Goal: Information Seeking & Learning: Learn about a topic

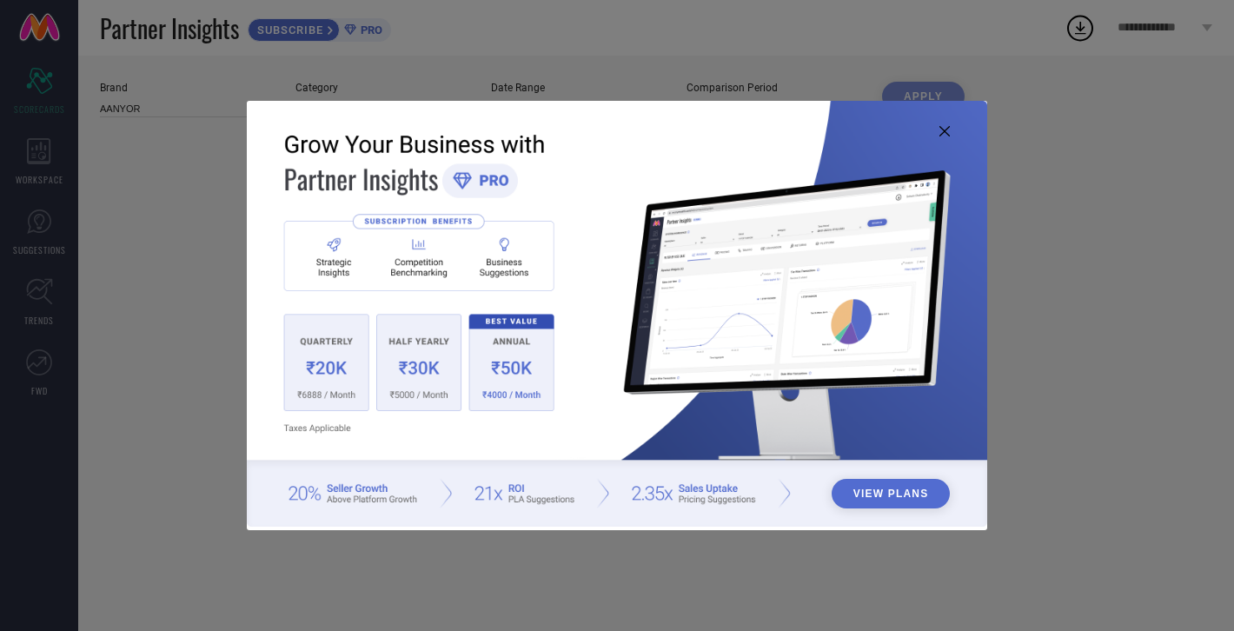
type input "All"
click at [946, 148] on img at bounding box center [617, 314] width 741 height 426
click at [947, 130] on icon at bounding box center [945, 131] width 10 height 10
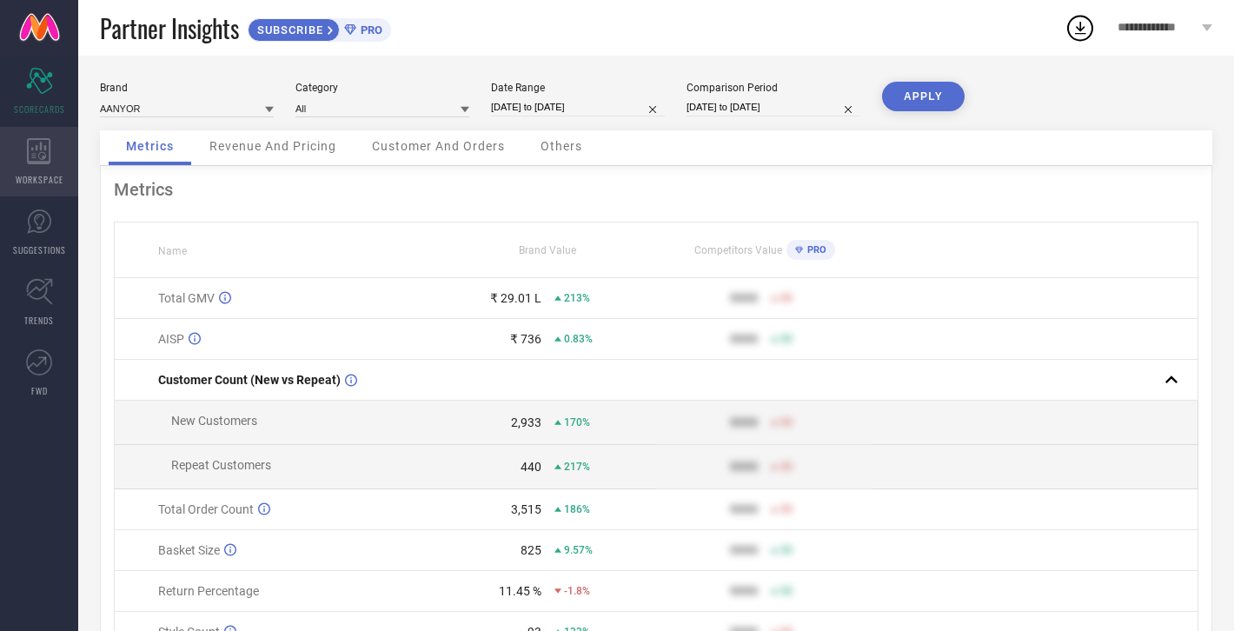
click at [42, 150] on icon at bounding box center [39, 151] width 24 height 26
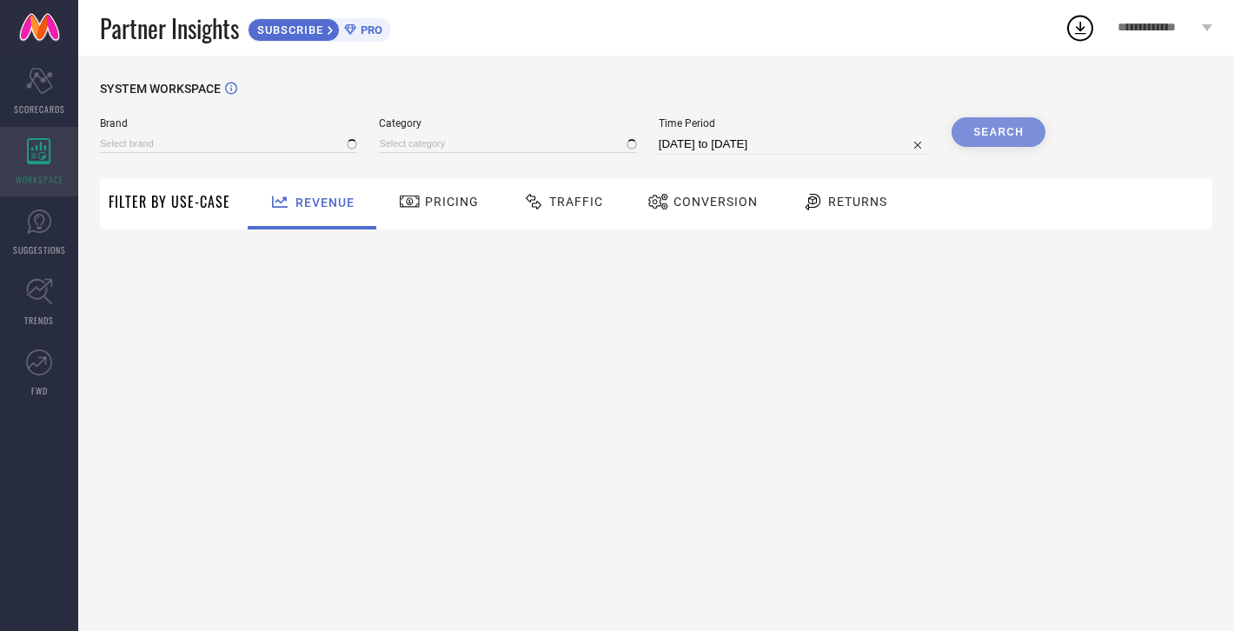
type input "AANYOR"
type input "All"
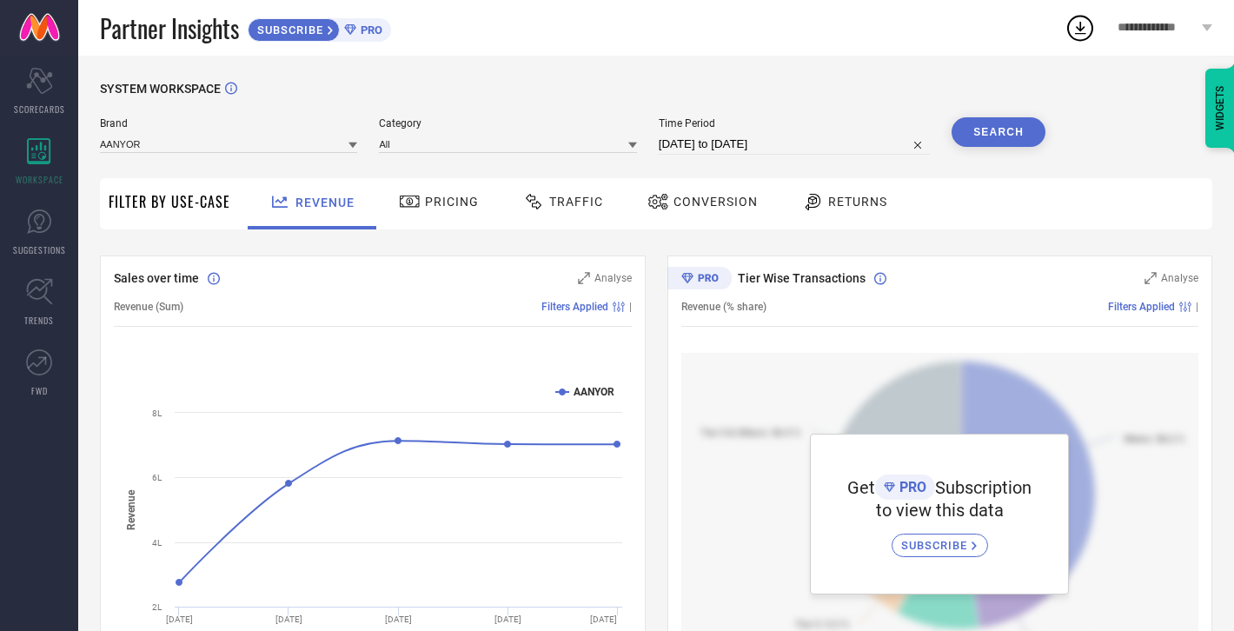
click at [839, 198] on span "Returns" at bounding box center [857, 202] width 59 height 14
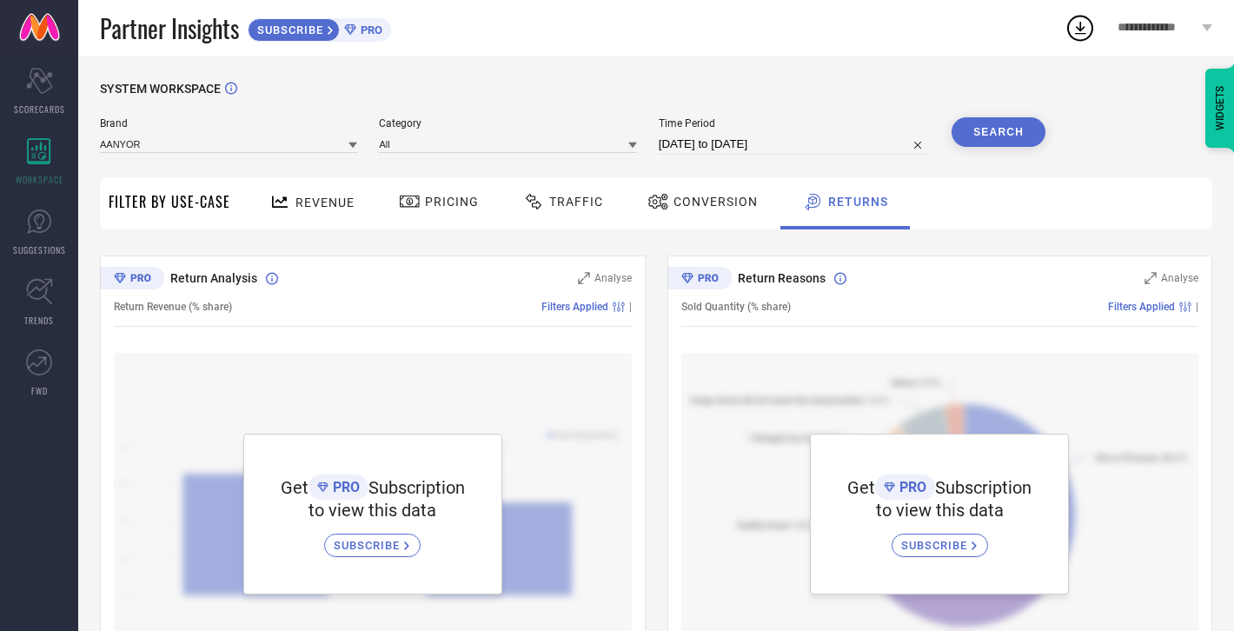
select select "8"
select select "2025"
select select "9"
select select "2025"
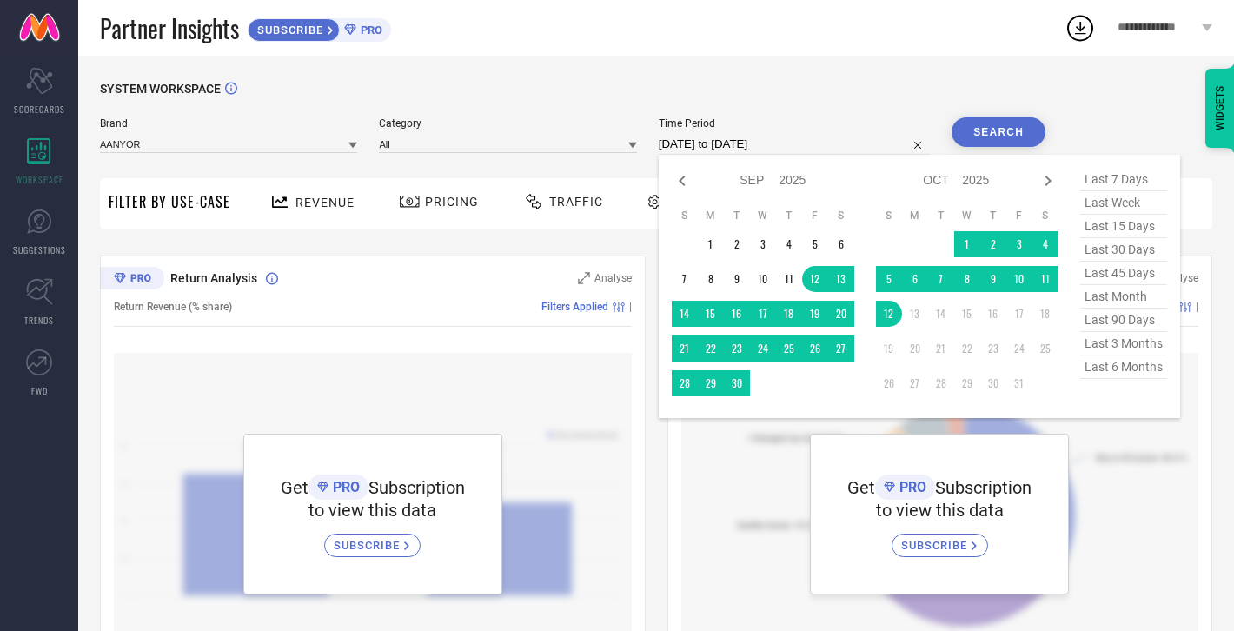
click at [783, 139] on input "[DATE] to [DATE]" at bounding box center [794, 144] width 271 height 21
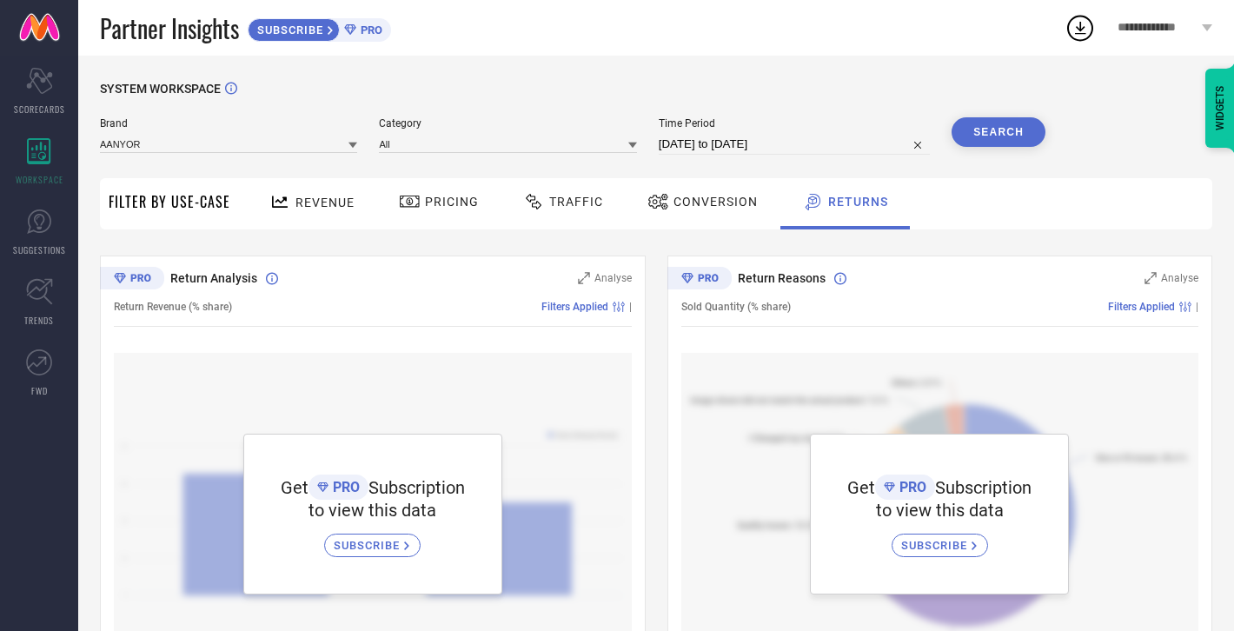
click at [380, 547] on span "SUBSCRIBE" at bounding box center [369, 545] width 70 height 13
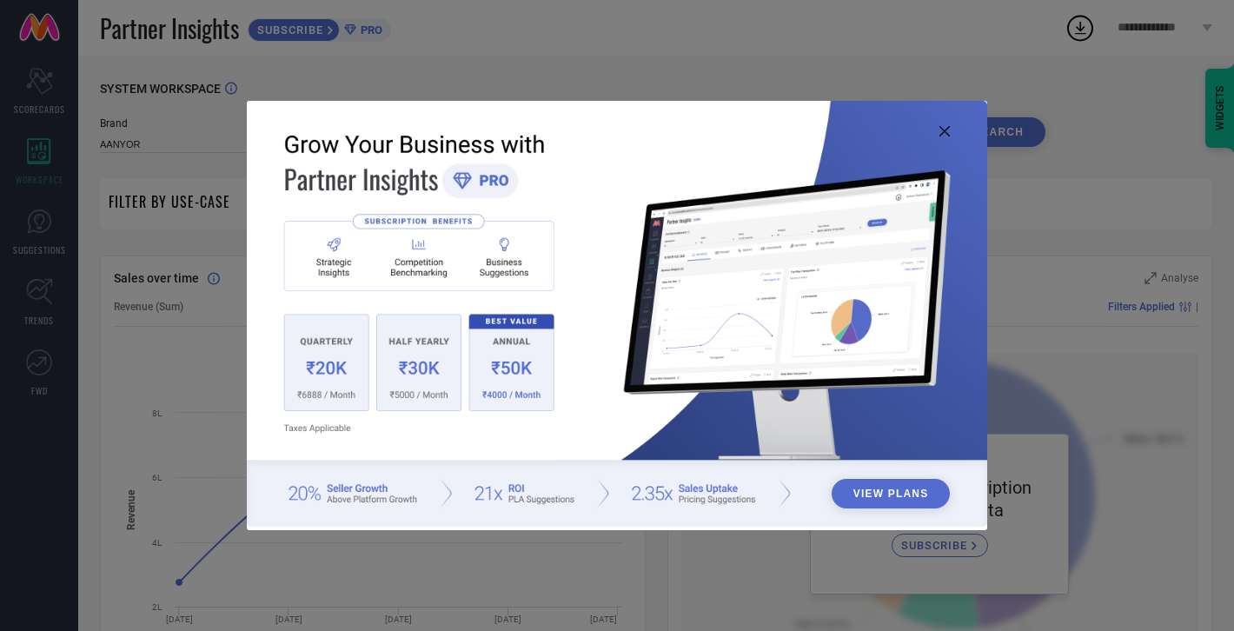
click at [955, 136] on img at bounding box center [617, 314] width 741 height 426
click at [947, 135] on icon at bounding box center [945, 131] width 10 height 10
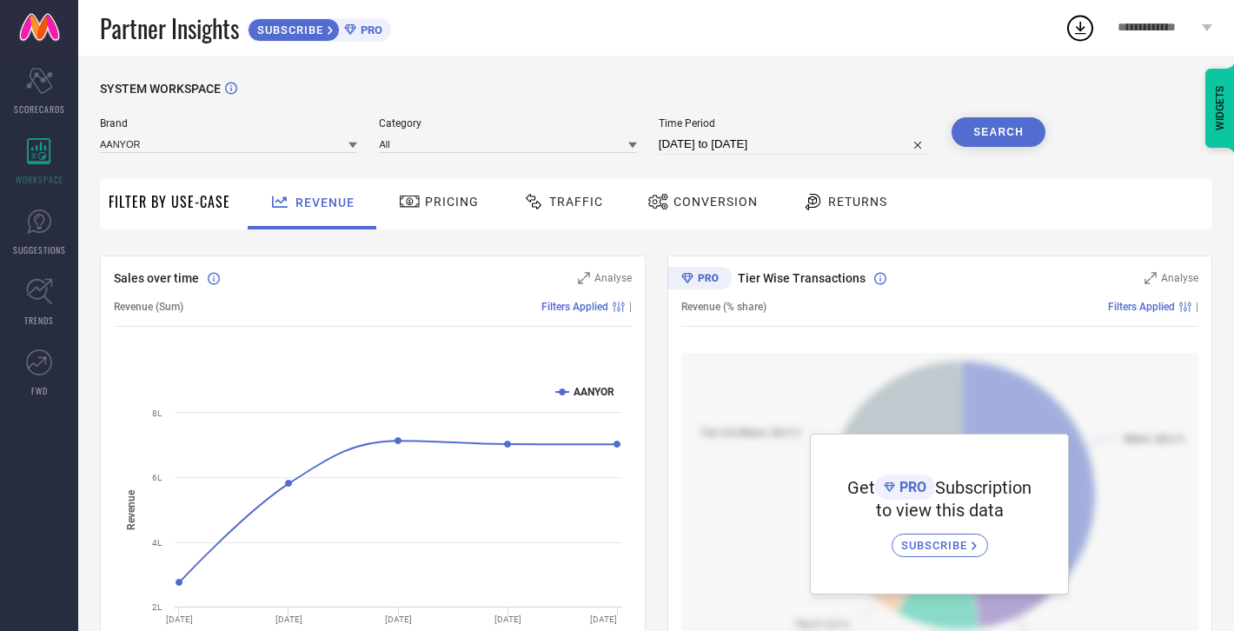
click at [802, 206] on icon at bounding box center [813, 201] width 22 height 21
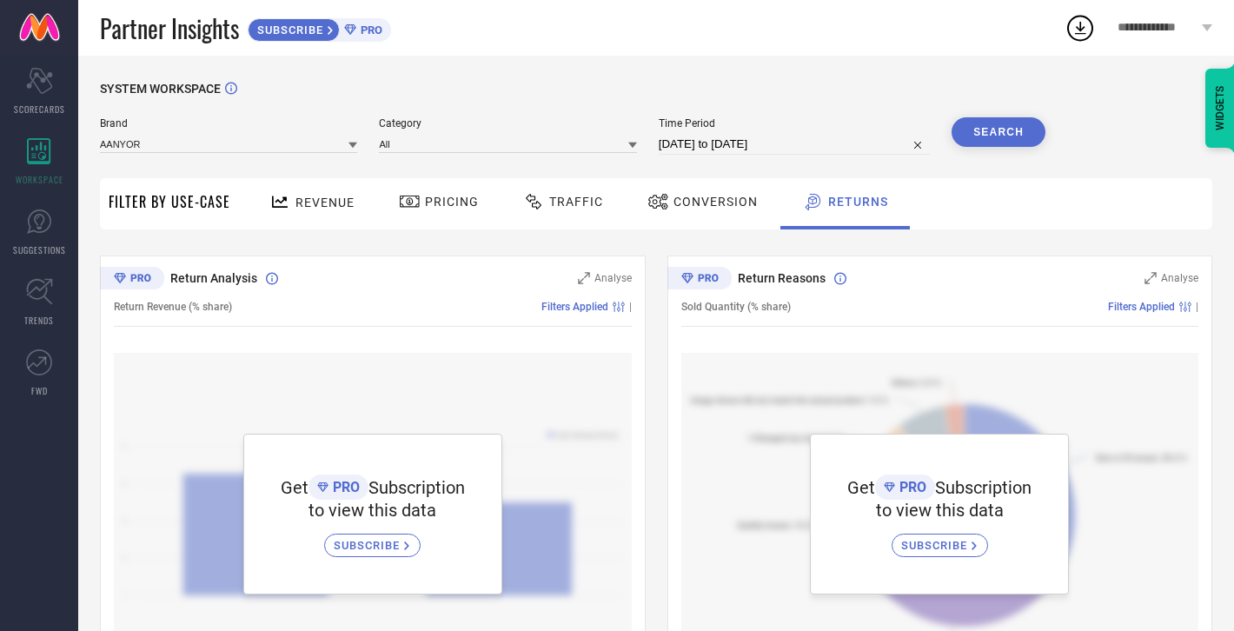
click at [566, 207] on span "Traffic" at bounding box center [576, 202] width 54 height 14
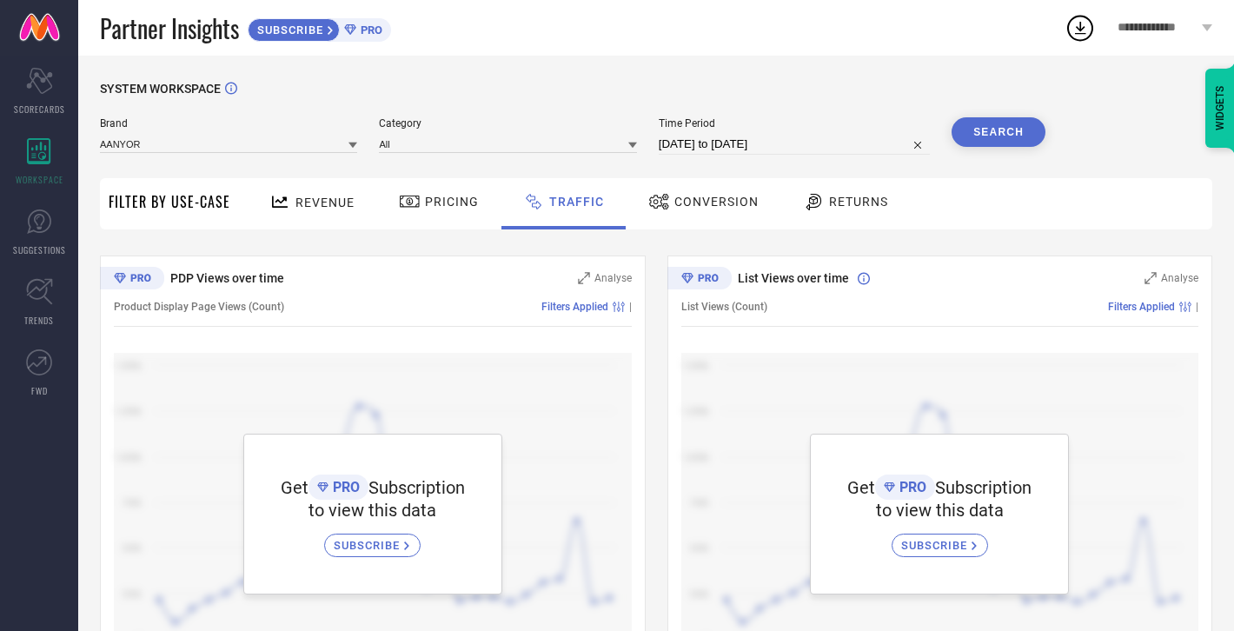
click at [449, 192] on div "Pricing" at bounding box center [439, 202] width 89 height 30
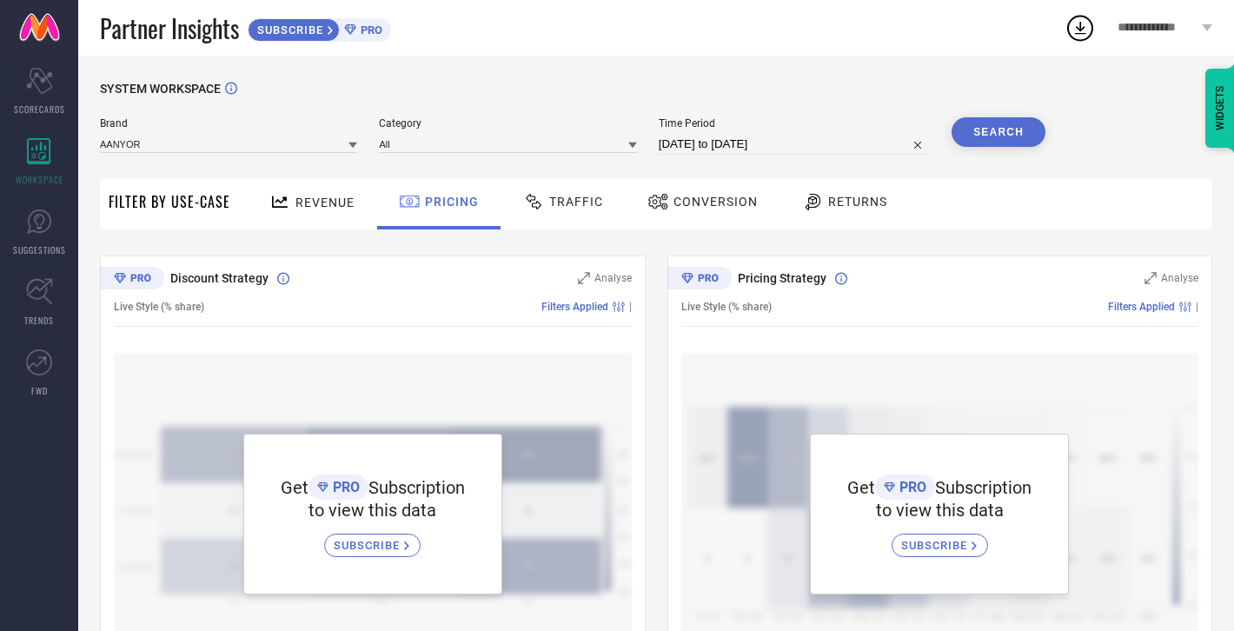
click at [302, 199] on span "Revenue" at bounding box center [325, 203] width 59 height 14
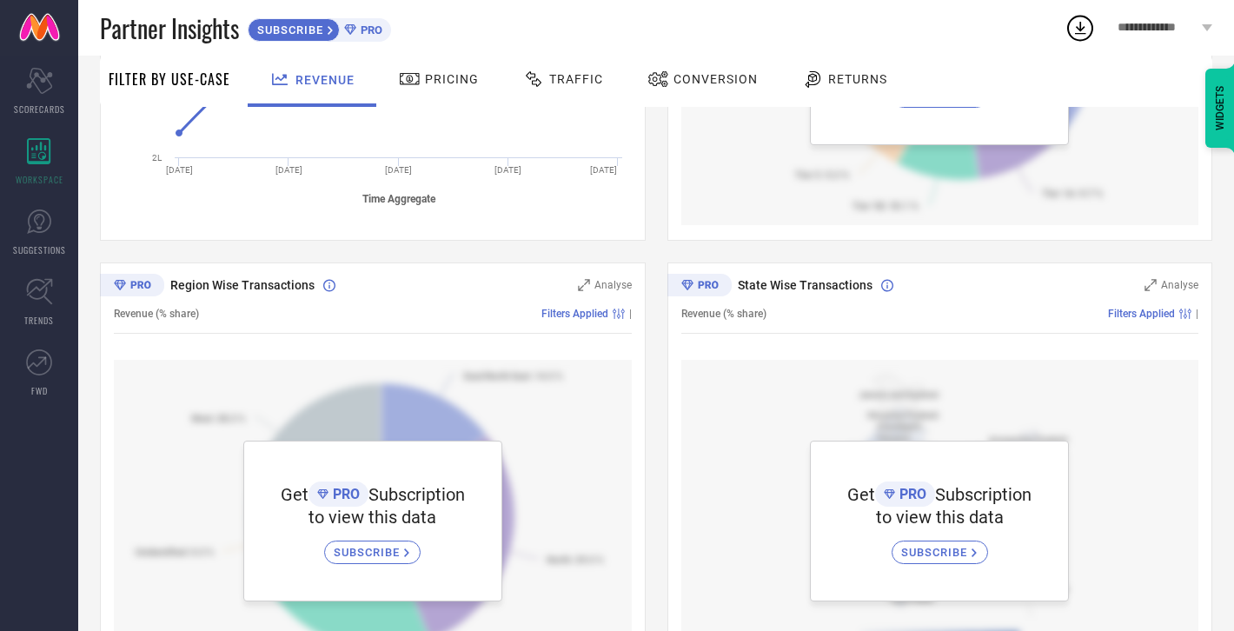
scroll to position [542, 0]
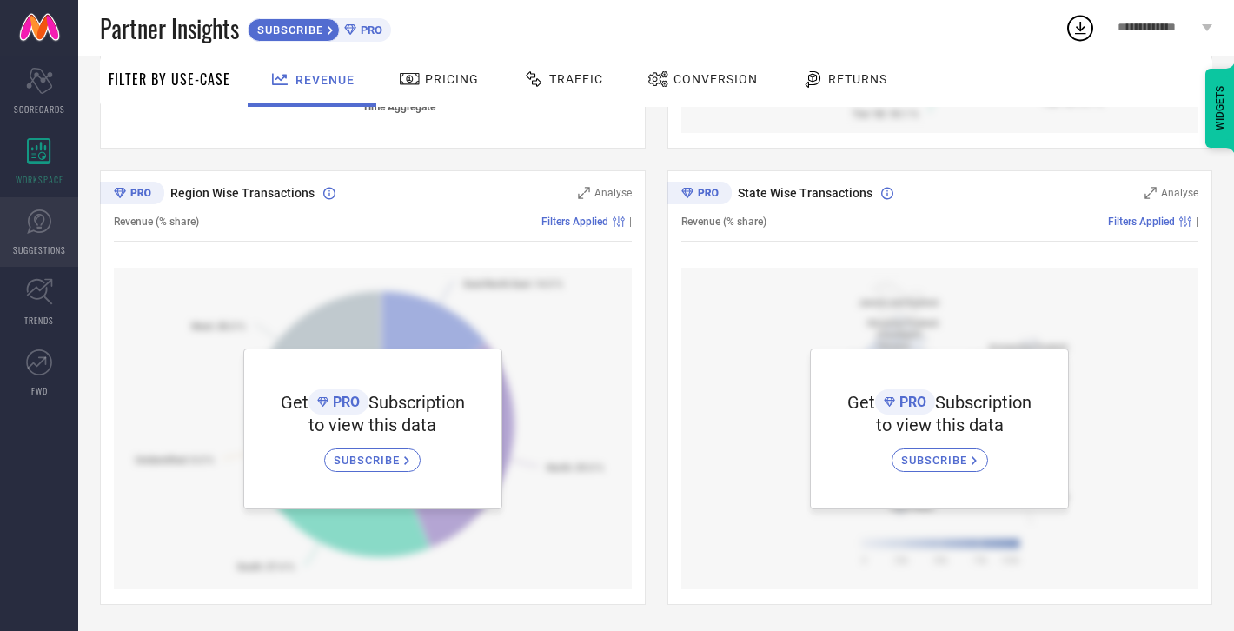
click at [41, 229] on icon at bounding box center [39, 222] width 26 height 26
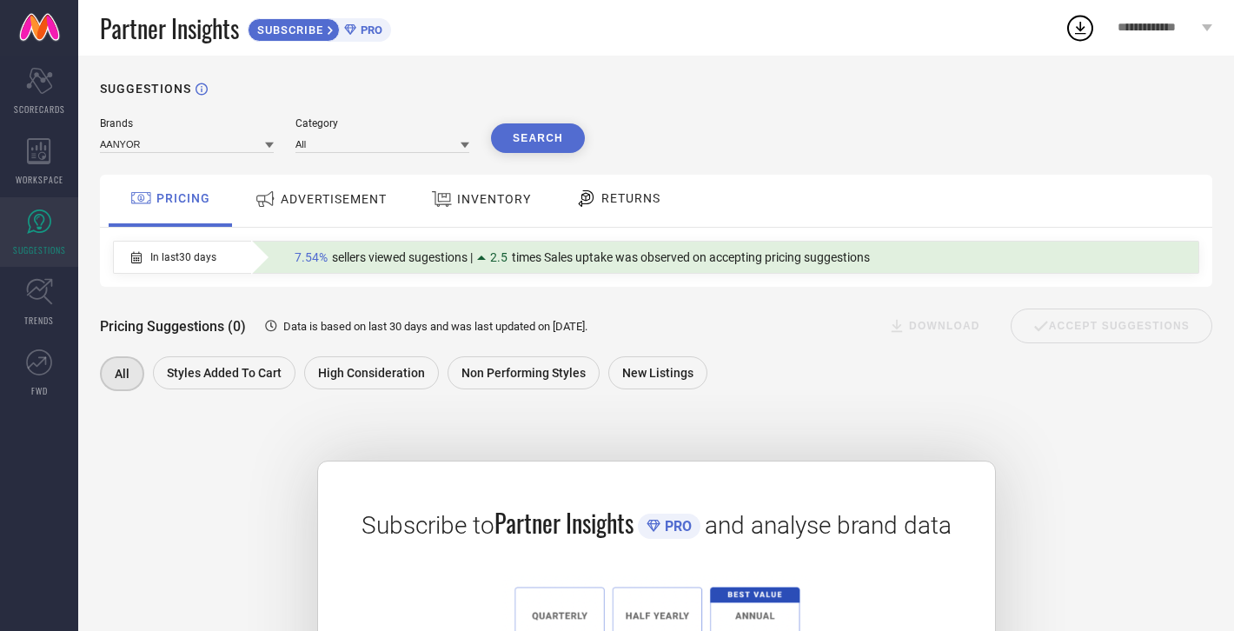
click at [290, 204] on span "ADVERTISEMENT" at bounding box center [334, 199] width 106 height 14
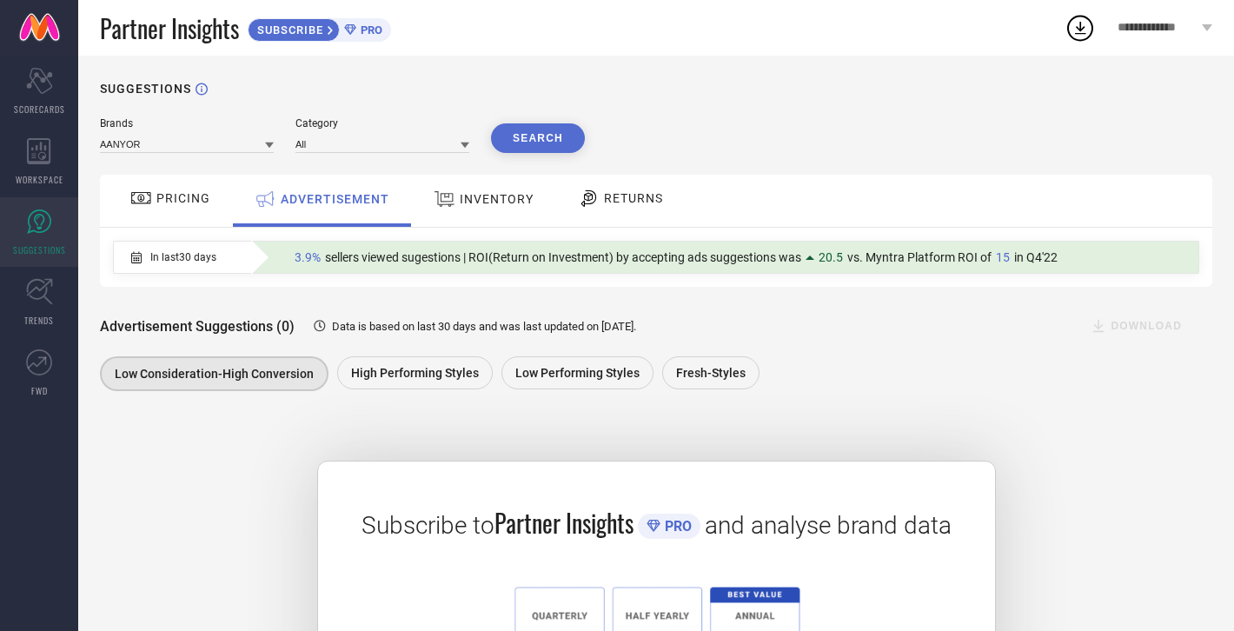
click at [466, 200] on span "INVENTORY" at bounding box center [497, 199] width 74 height 14
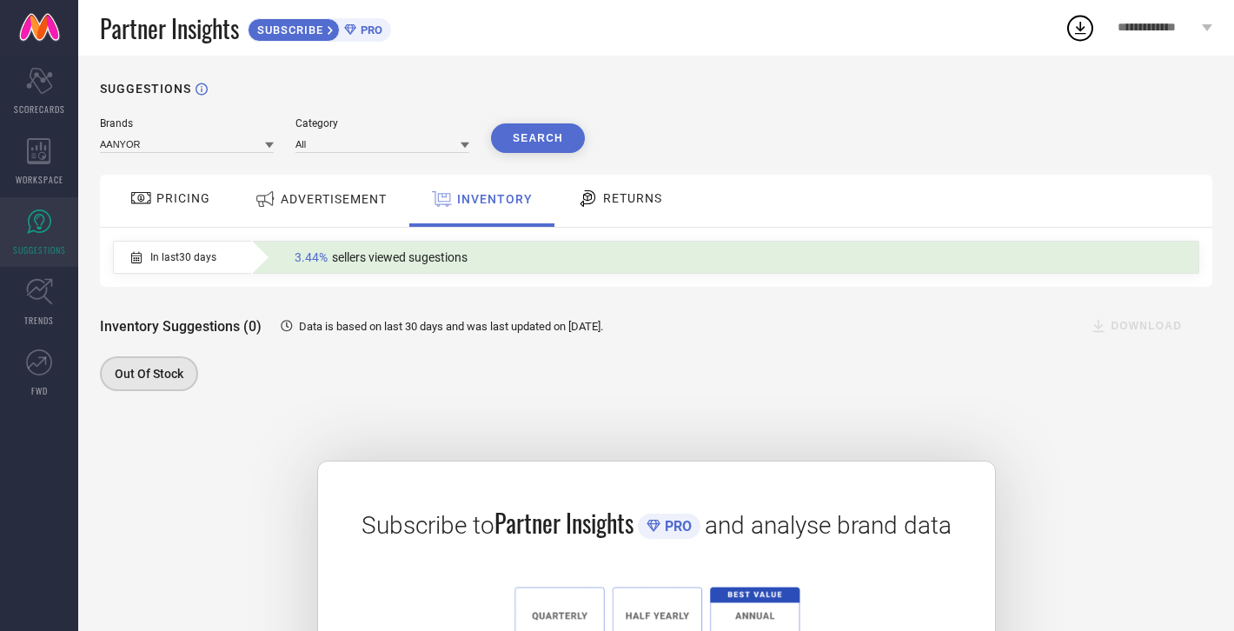
click at [633, 199] on span "RETURNS" at bounding box center [632, 198] width 59 height 14
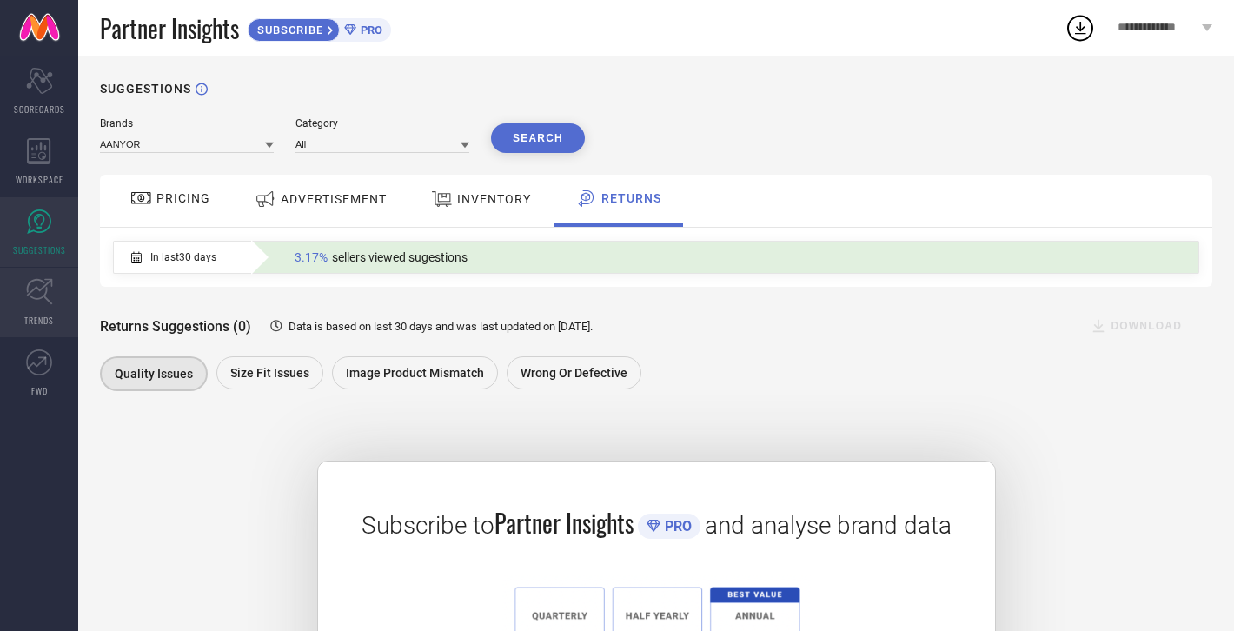
click at [45, 293] on icon at bounding box center [39, 292] width 26 height 26
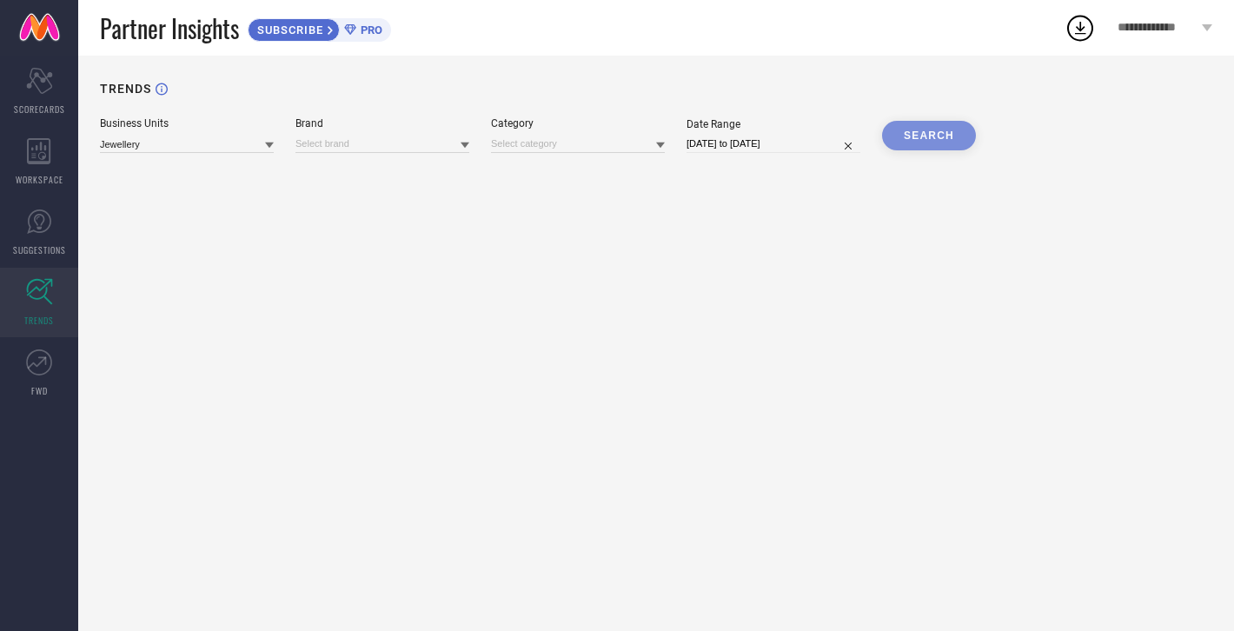
click at [170, 123] on div "Business Units" at bounding box center [187, 123] width 174 height 12
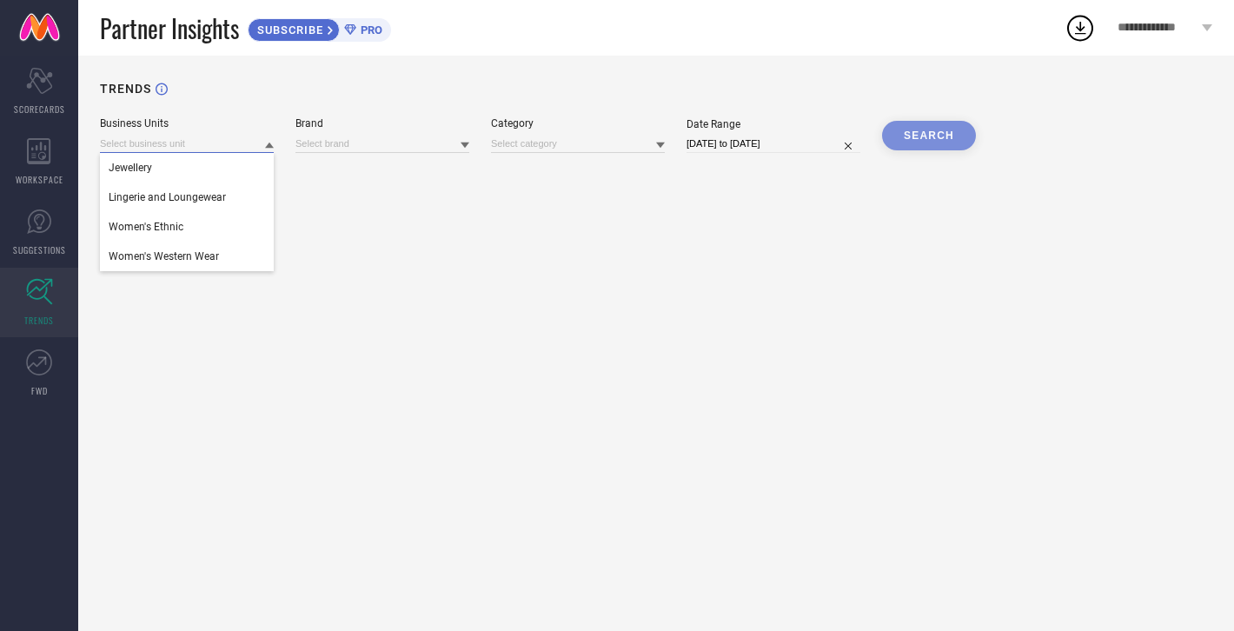
click at [170, 150] on input at bounding box center [187, 144] width 174 height 18
click at [190, 235] on div "Women's Ethnic" at bounding box center [187, 227] width 174 height 30
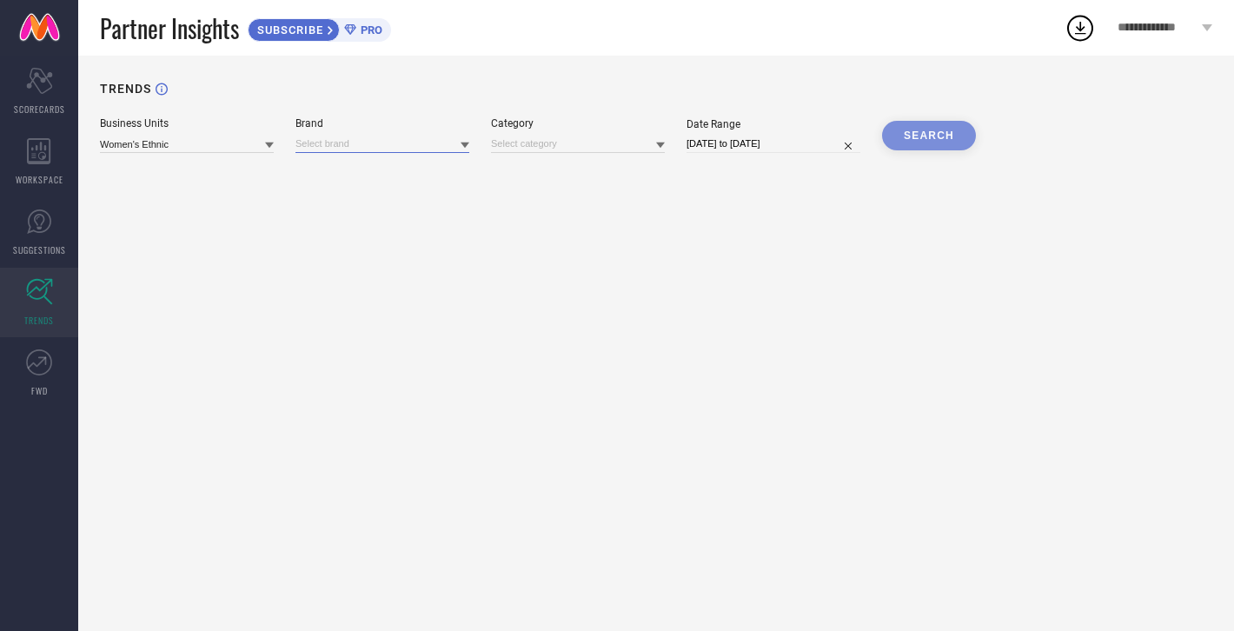
click at [393, 142] on input at bounding box center [383, 144] width 174 height 18
click at [397, 157] on div "AANYOR" at bounding box center [383, 168] width 174 height 30
click at [579, 138] on input at bounding box center [578, 144] width 174 height 18
click at [548, 173] on div "All" at bounding box center [578, 168] width 174 height 30
click at [914, 143] on button "SEARCH" at bounding box center [929, 136] width 94 height 30
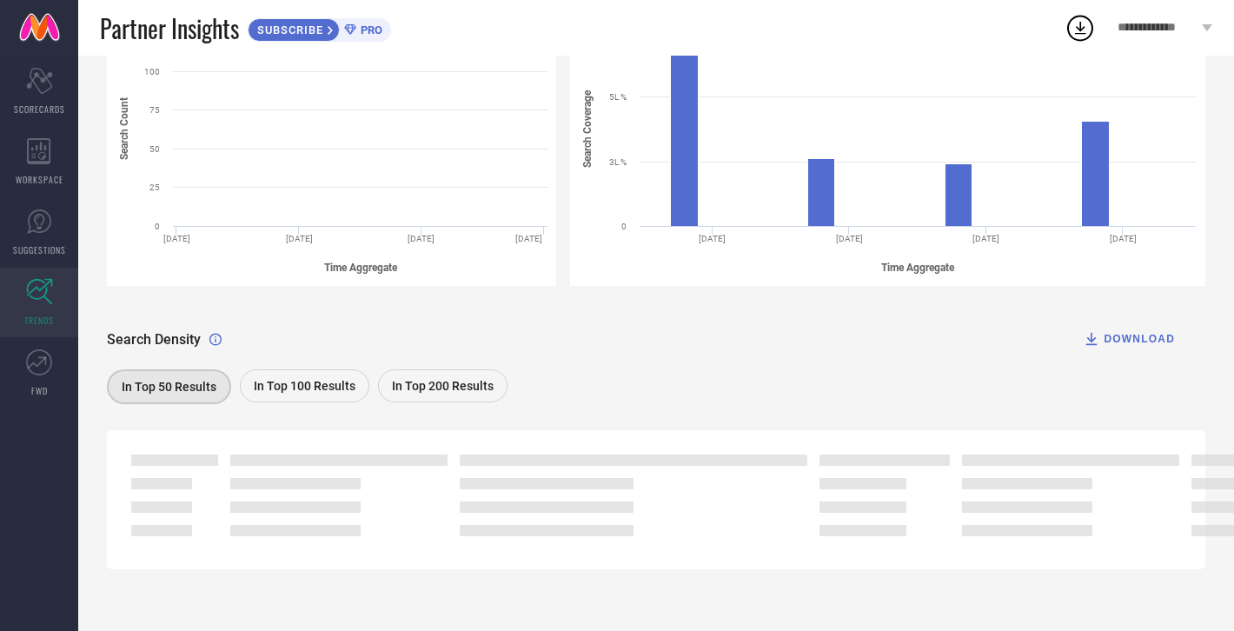
scroll to position [194, 0]
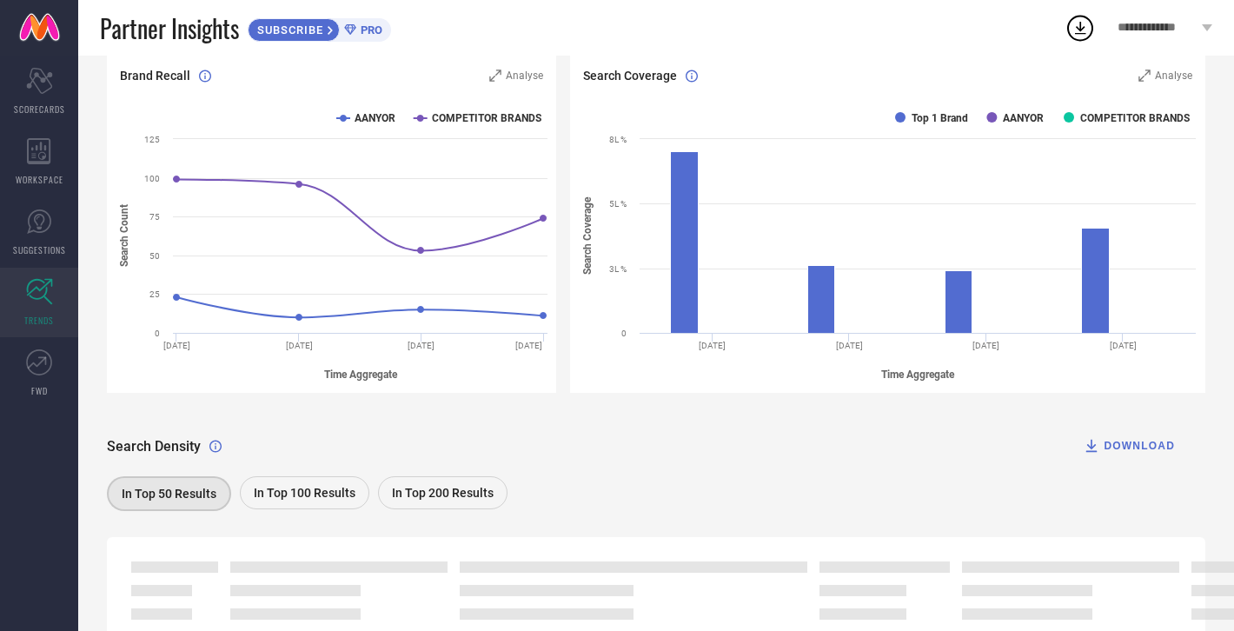
click at [288, 497] on span "In Top 100 Results" at bounding box center [305, 493] width 102 height 14
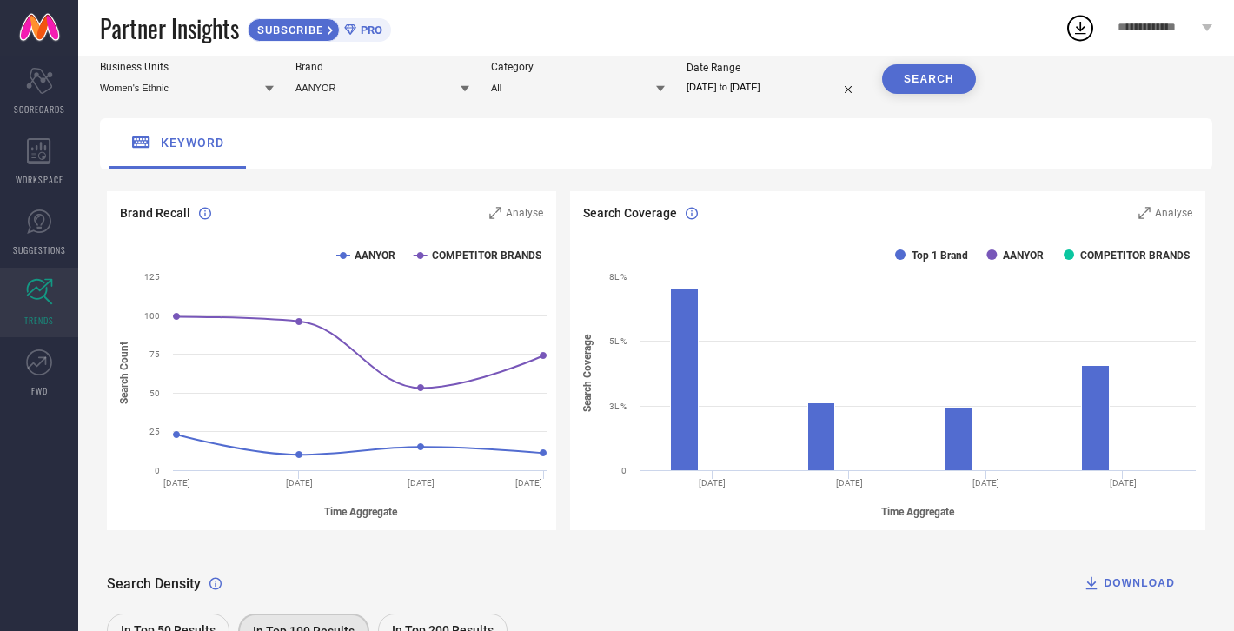
scroll to position [0, 0]
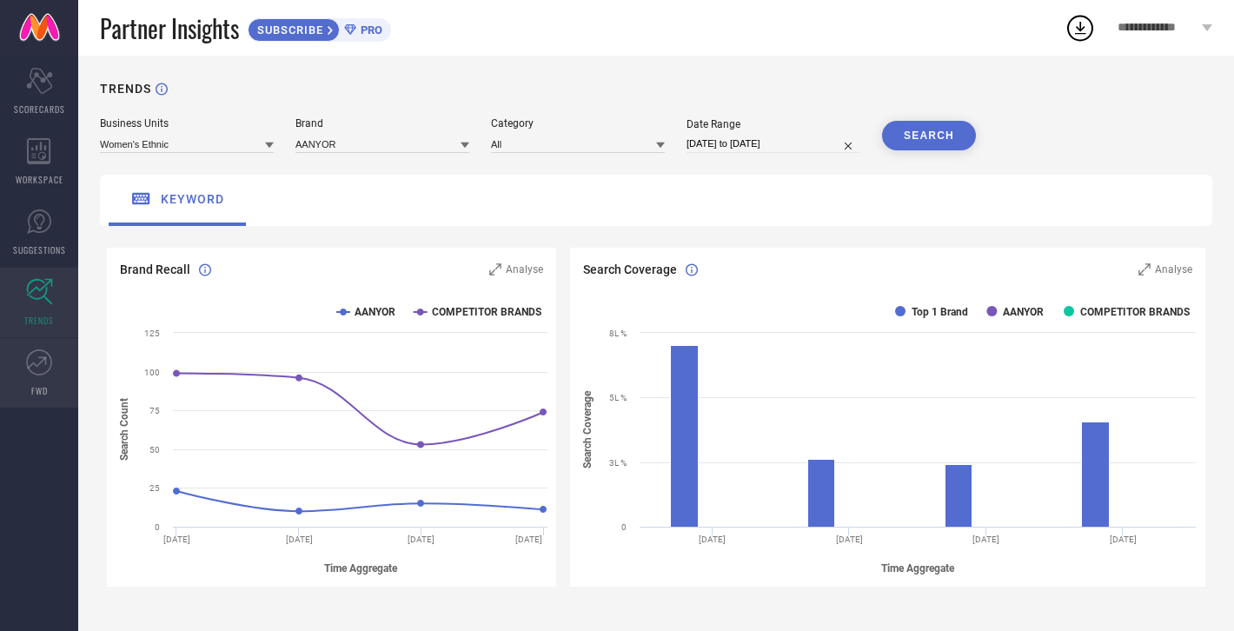
click at [22, 380] on link "FWD" at bounding box center [39, 373] width 78 height 70
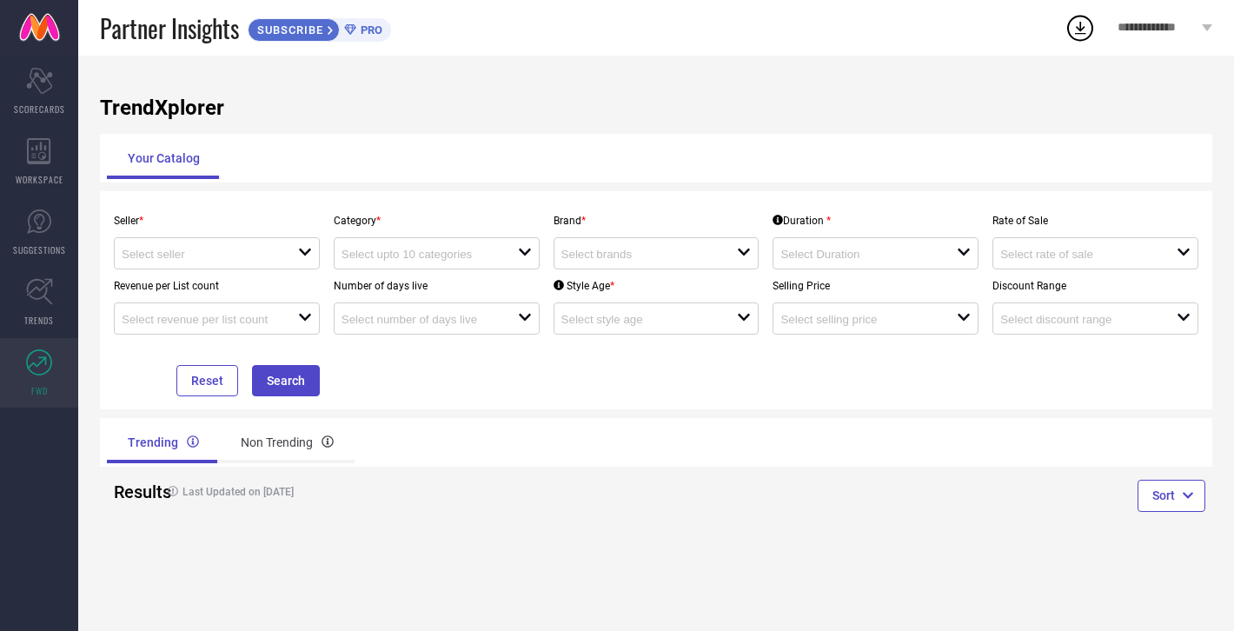
click at [333, 247] on div "Category * open" at bounding box center [437, 236] width 220 height 65
click at [363, 252] on input at bounding box center [421, 254] width 159 height 13
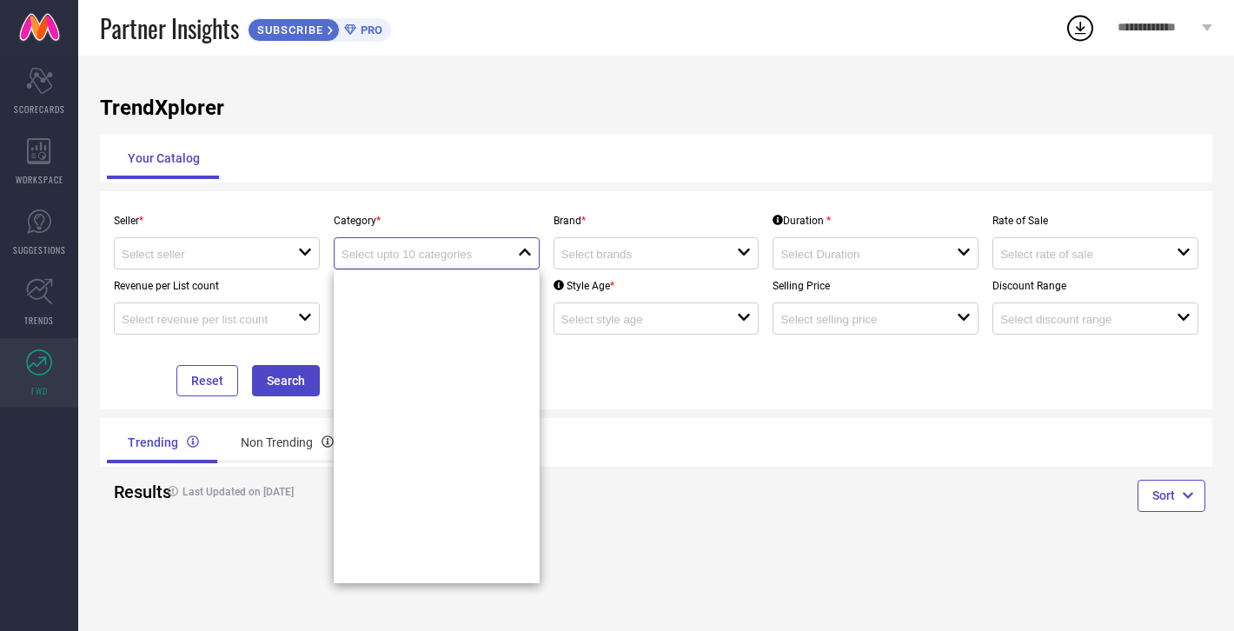
scroll to position [5938, 0]
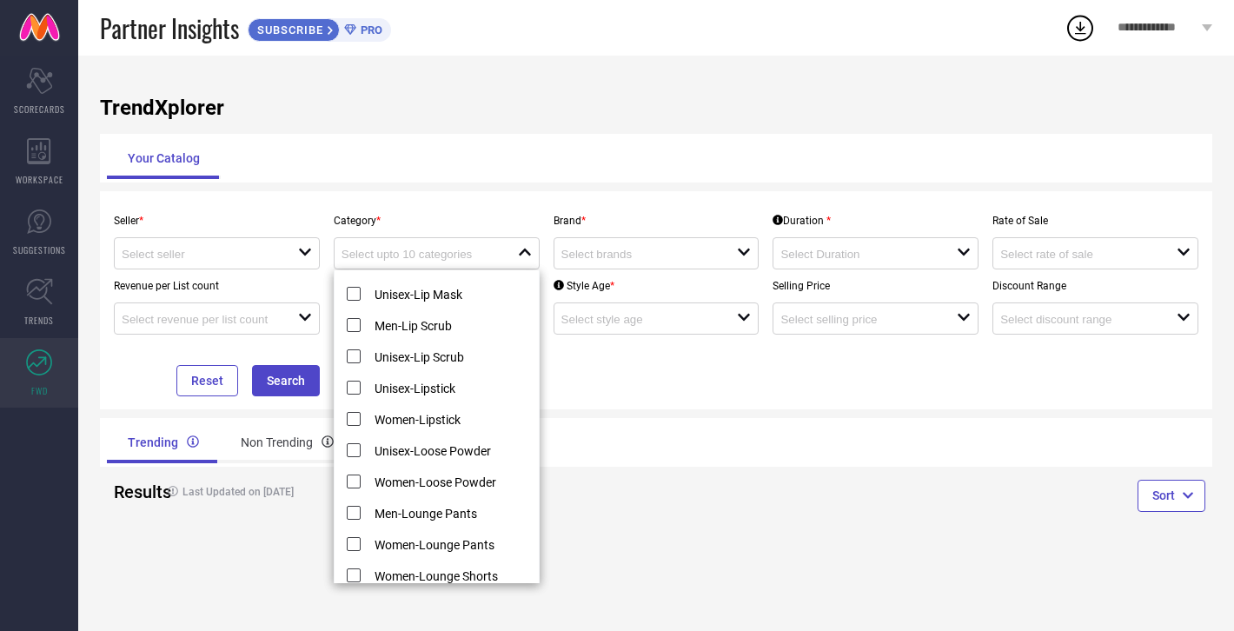
click at [438, 82] on div "TrendXplorer Your Catalog Seller * open Category * close Brand * open Duration …" at bounding box center [656, 343] width 1156 height 575
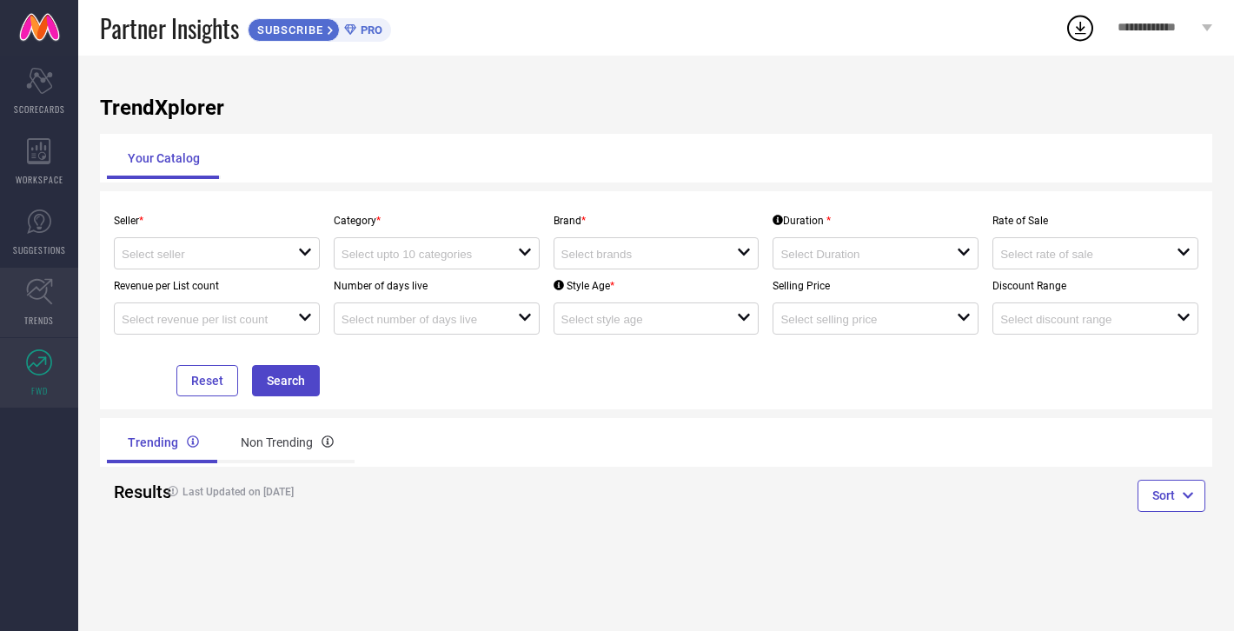
click at [37, 289] on icon at bounding box center [39, 291] width 27 height 27
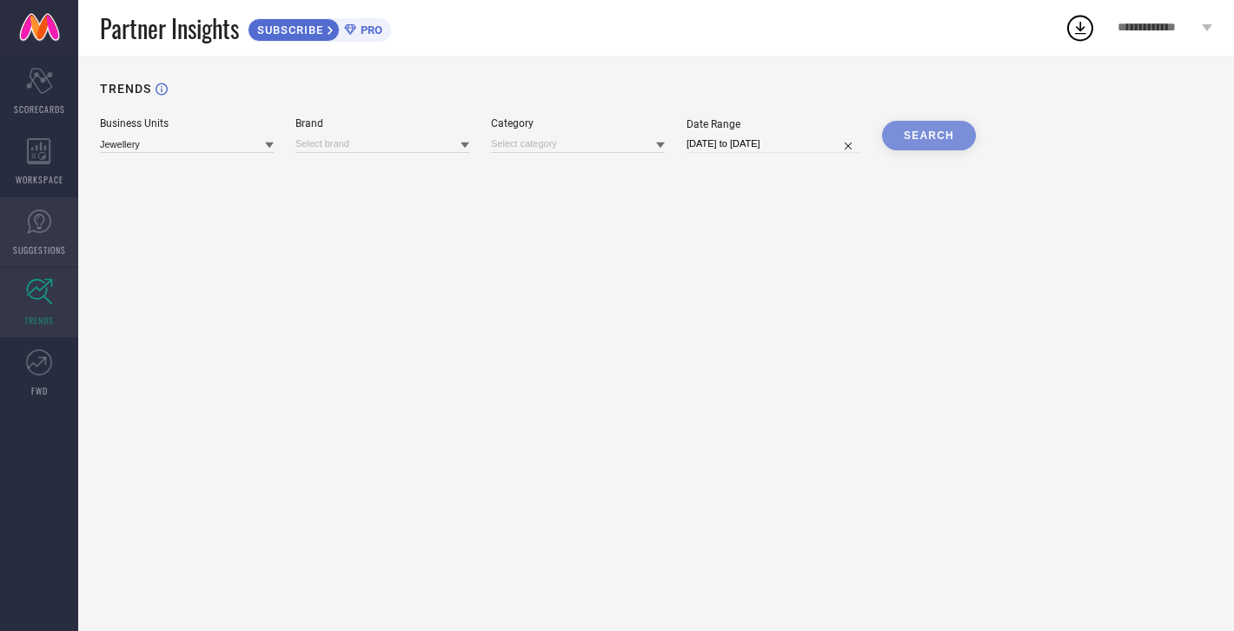
click at [46, 216] on icon at bounding box center [39, 222] width 26 height 26
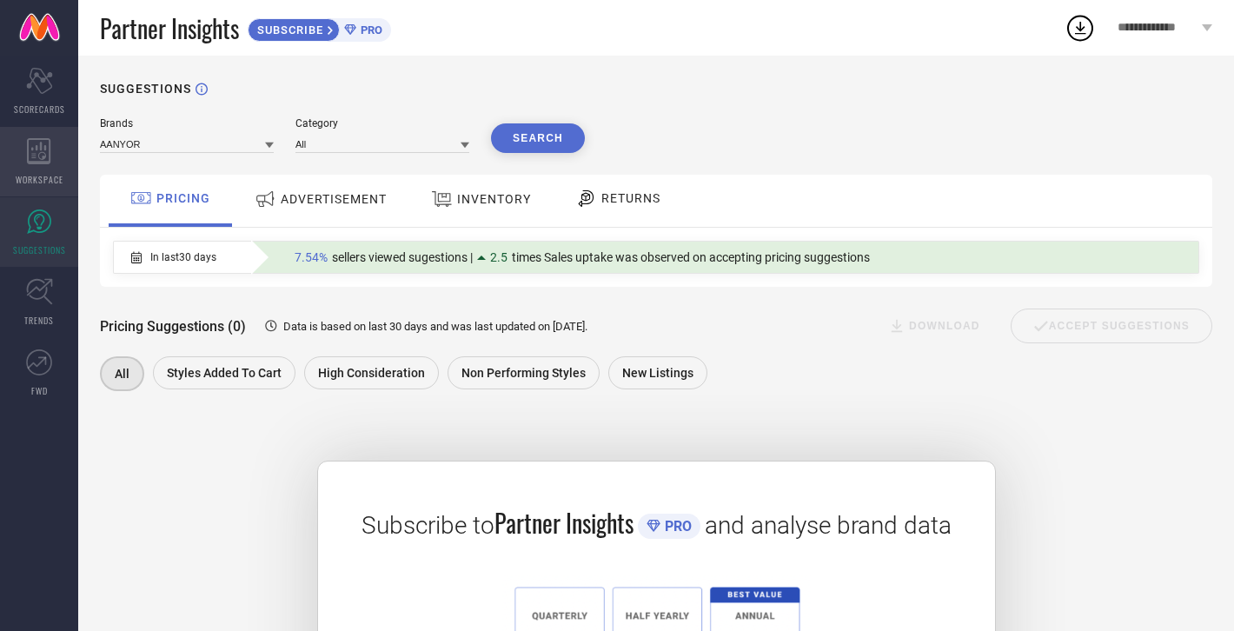
click at [36, 167] on div "WORKSPACE" at bounding box center [39, 162] width 78 height 70
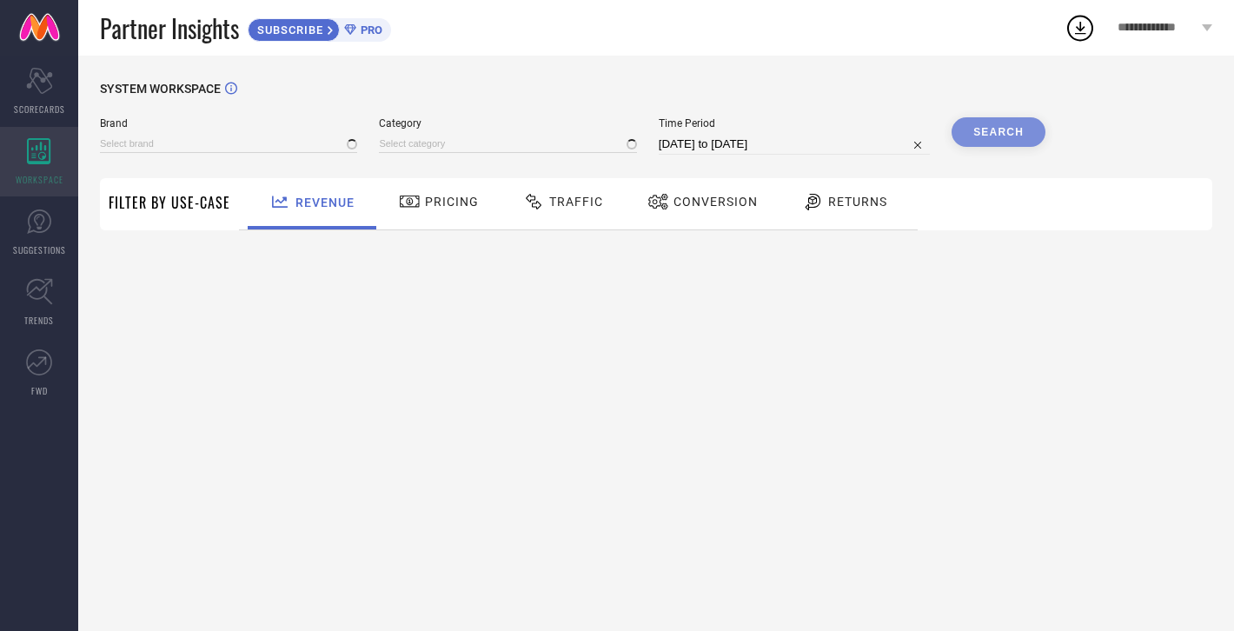
type input "AANYOR"
type input "All"
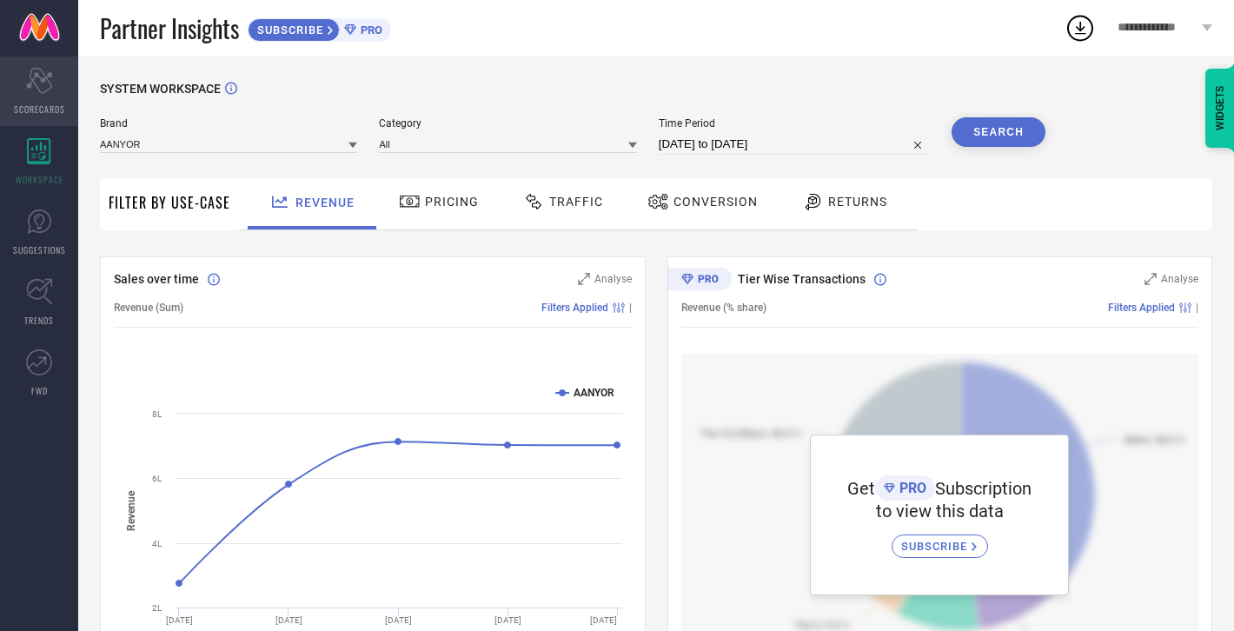
click at [47, 74] on icon at bounding box center [39, 81] width 26 height 26
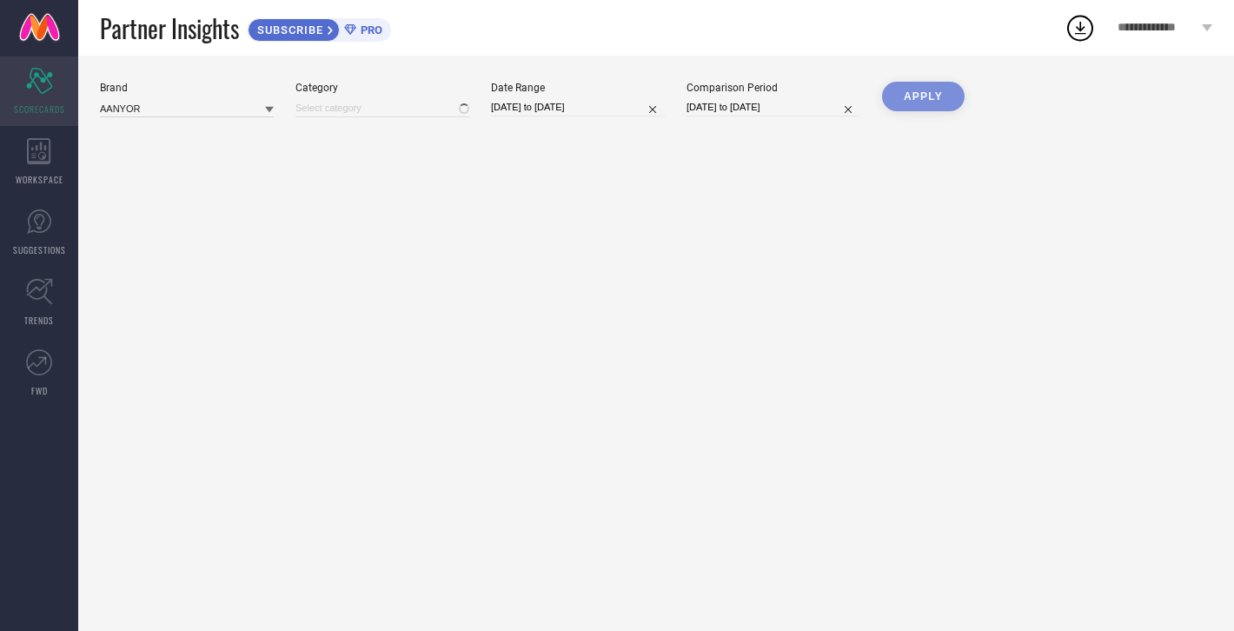
type input "All"
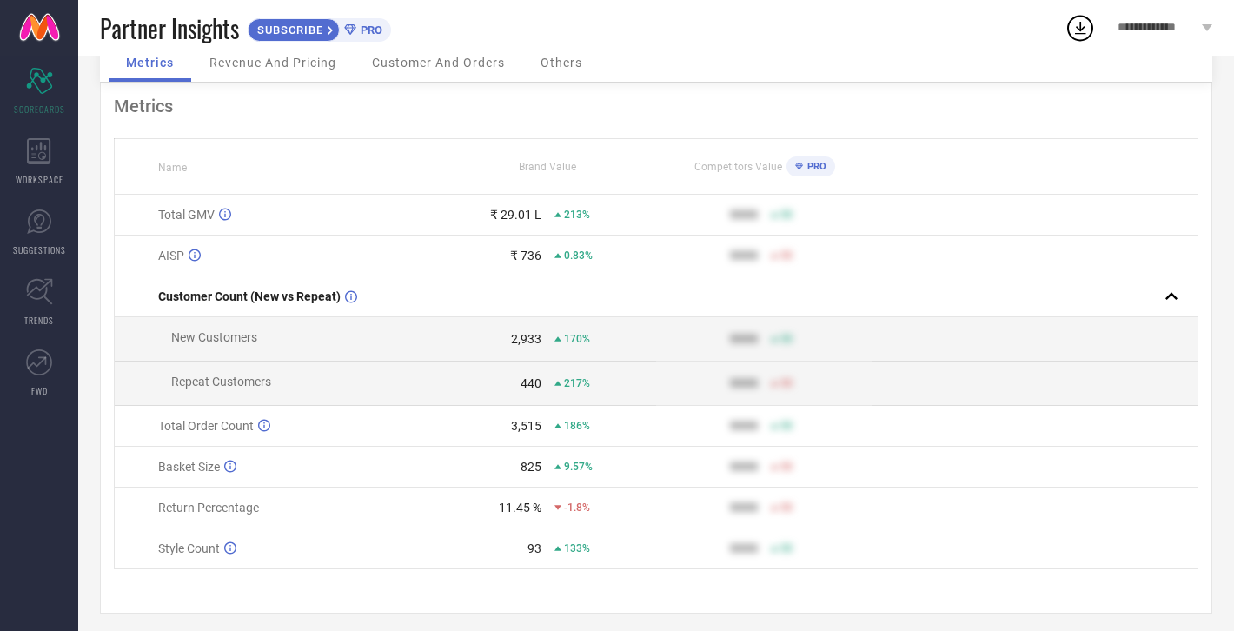
scroll to position [96, 0]
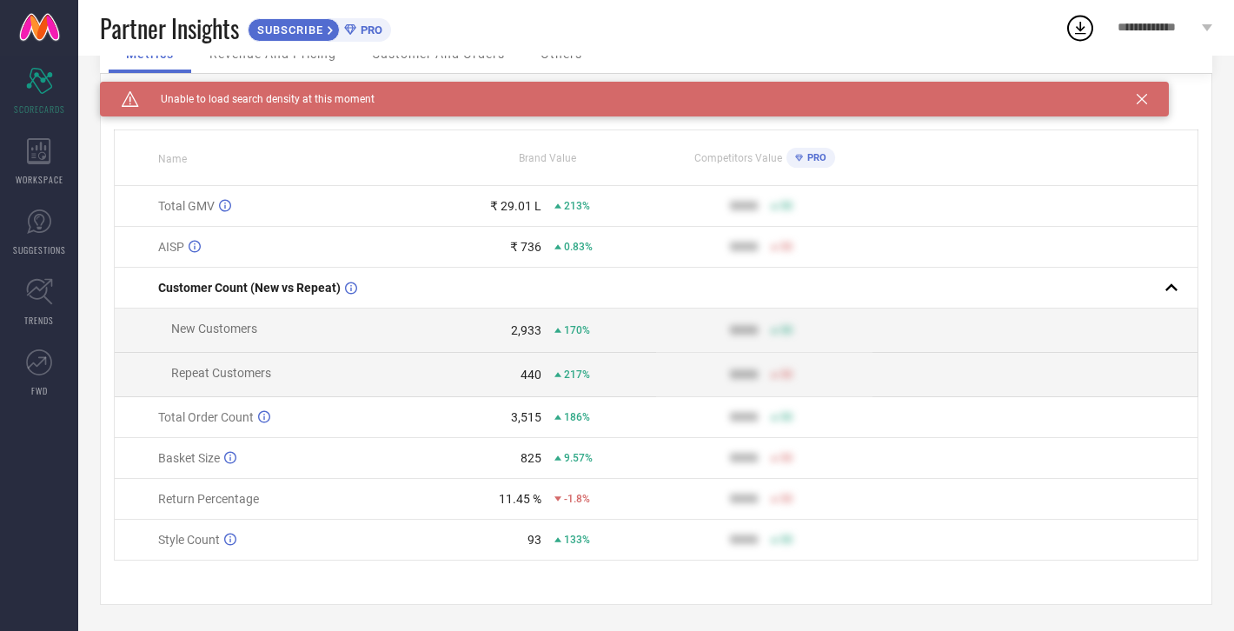
click at [1143, 99] on icon at bounding box center [1142, 99] width 10 height 10
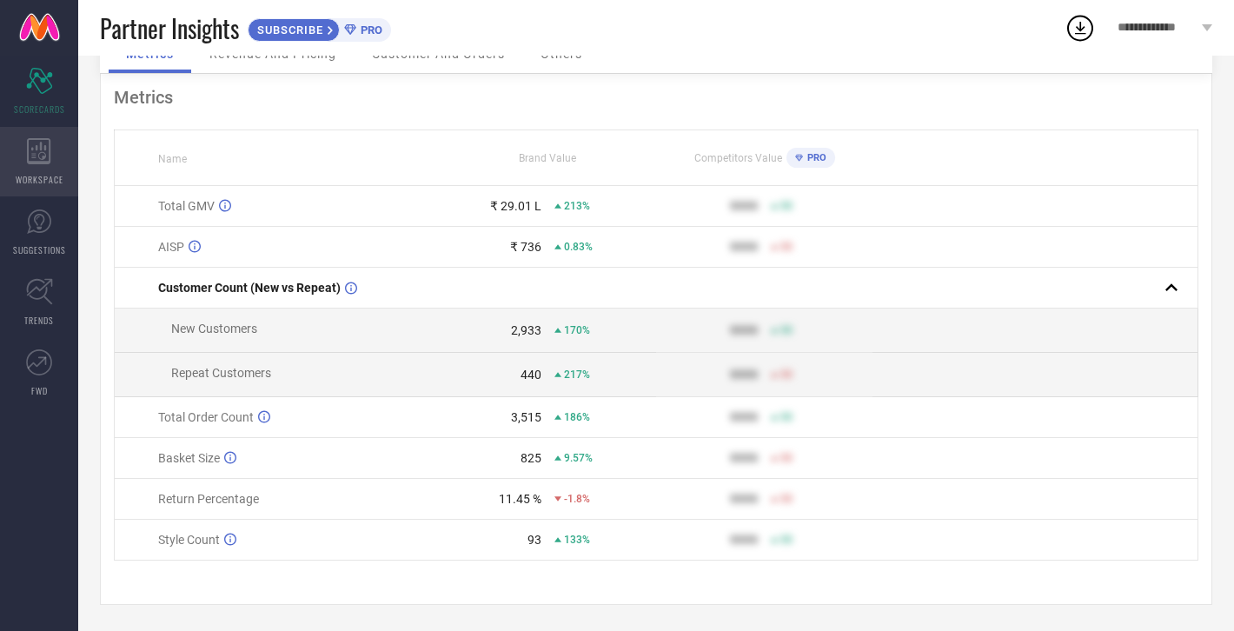
click at [18, 177] on span "WORKSPACE" at bounding box center [40, 179] width 48 height 13
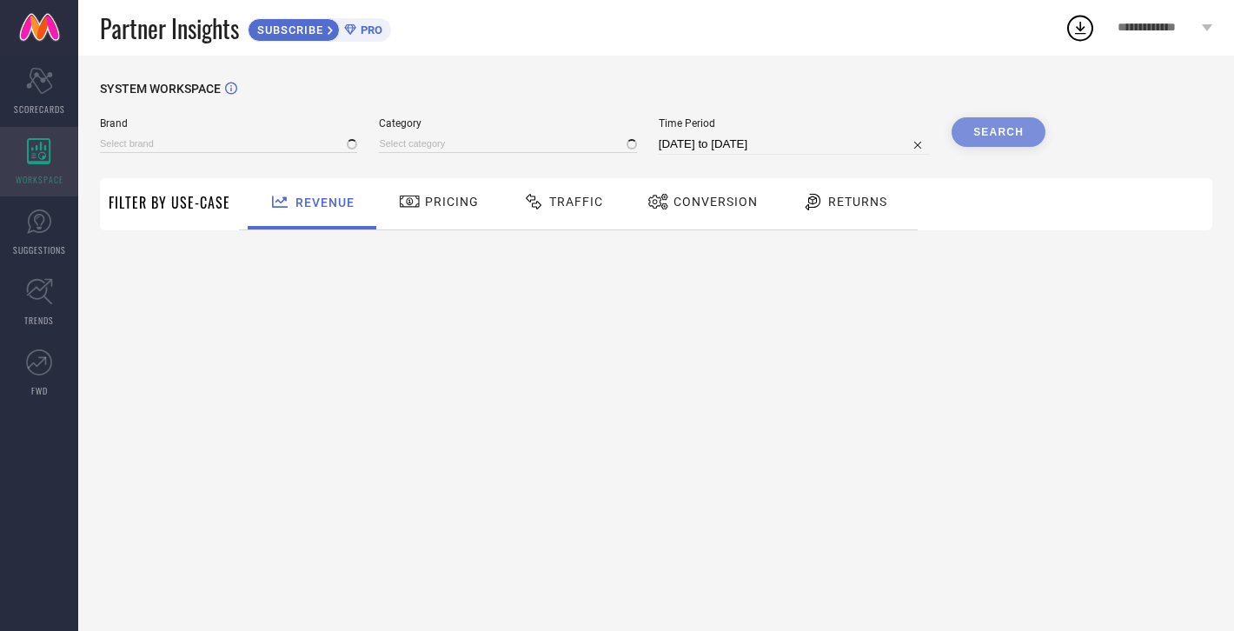
type input "AANYOR"
type input "All"
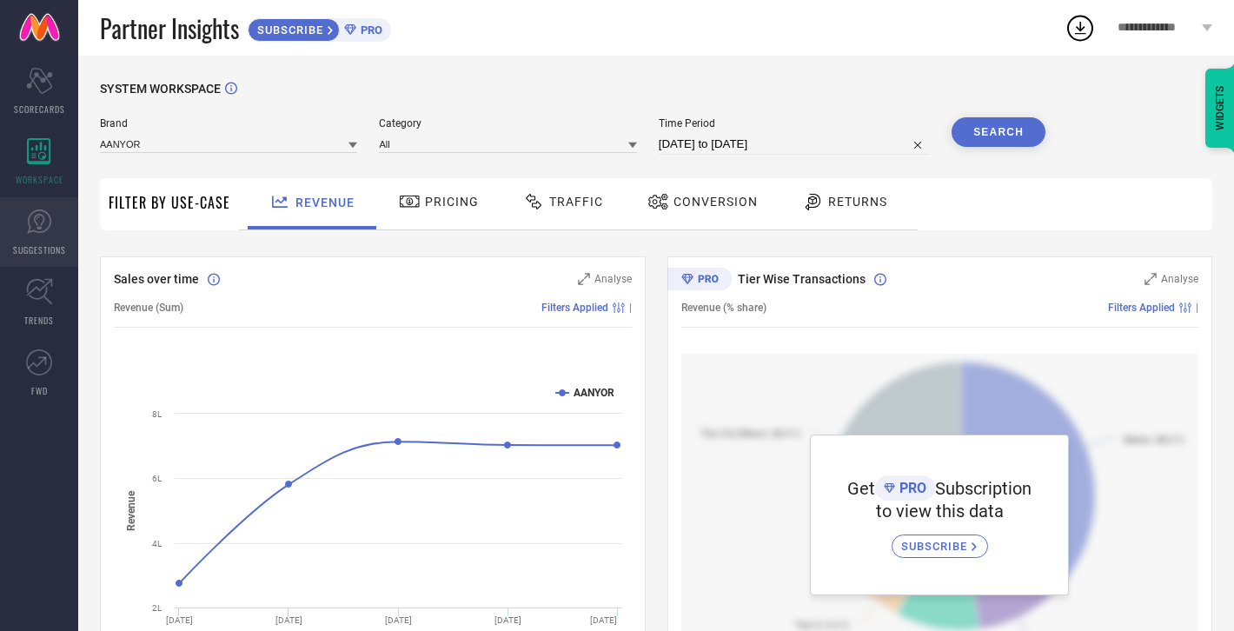
click at [27, 221] on icon at bounding box center [39, 222] width 26 height 26
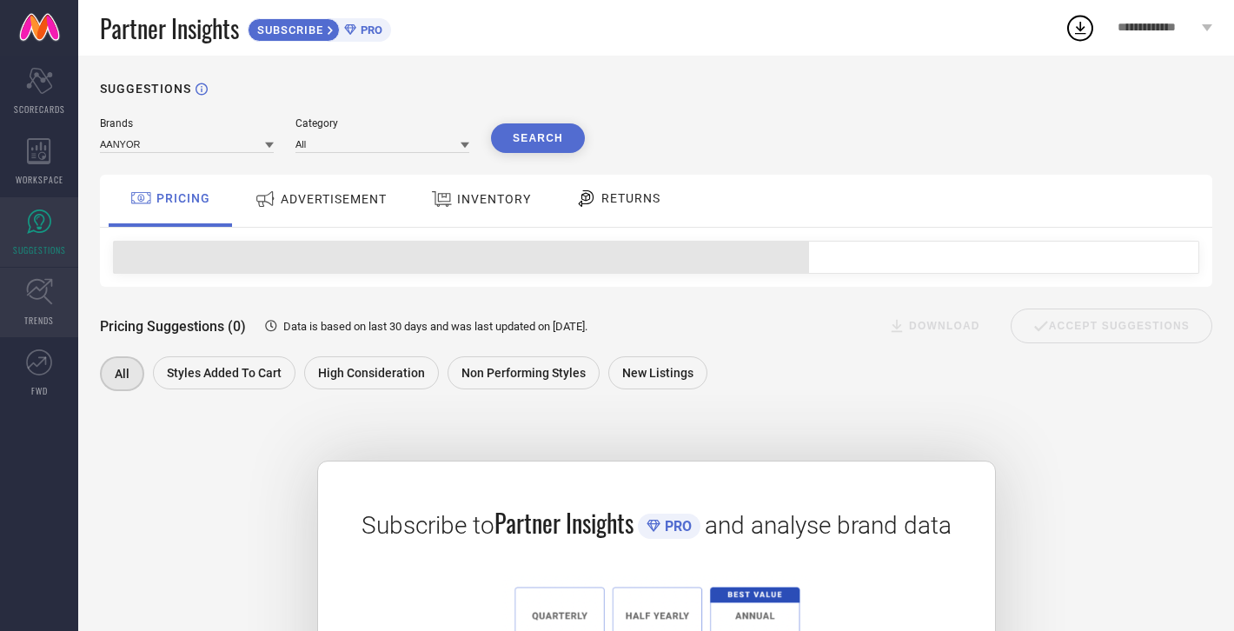
click at [29, 296] on icon at bounding box center [39, 291] width 27 height 27
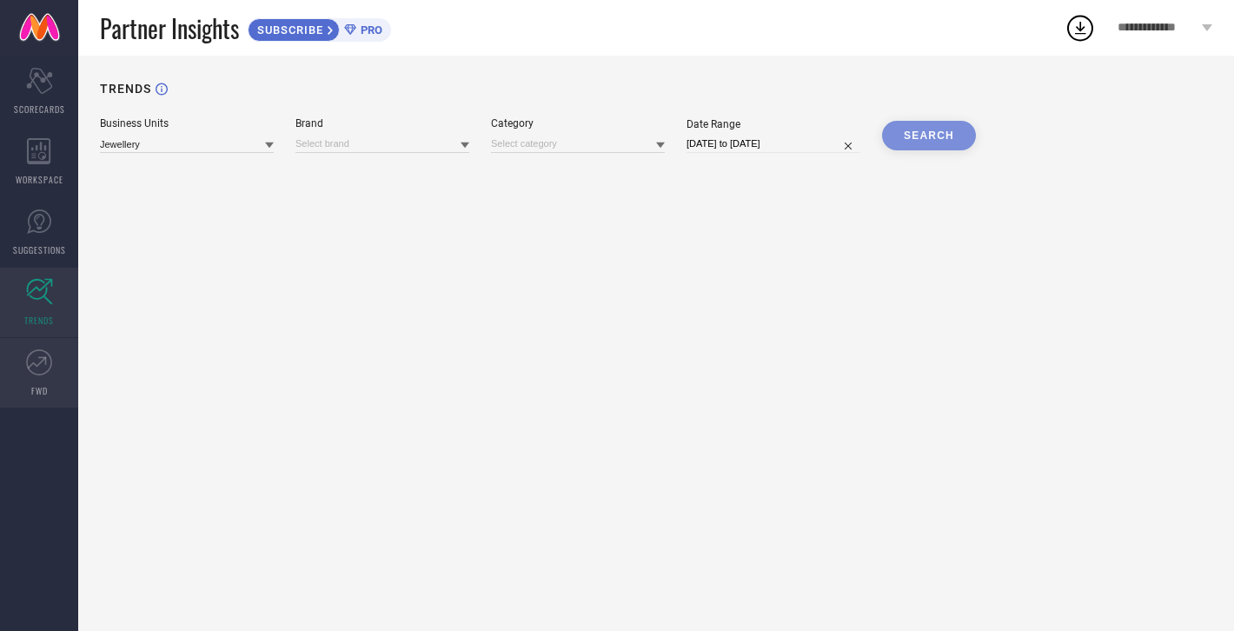
click at [34, 356] on icon at bounding box center [39, 362] width 26 height 26
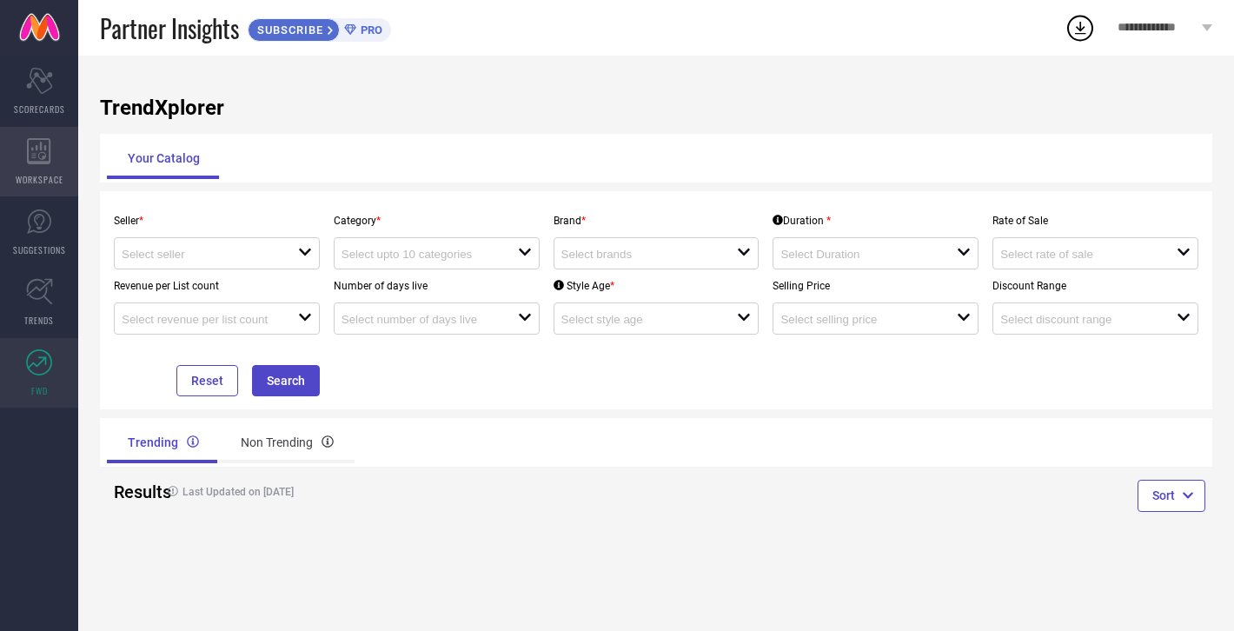
click at [44, 158] on icon at bounding box center [38, 151] width 23 height 26
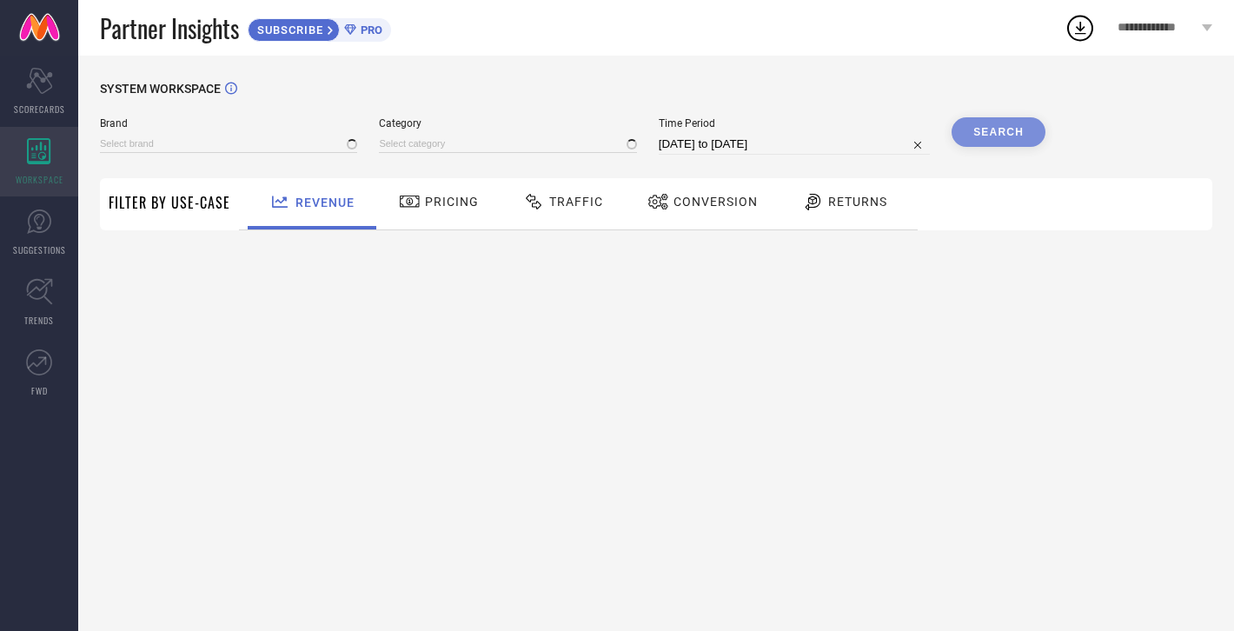
type input "AANYOR"
type input "All"
